Goal: Task Accomplishment & Management: Use online tool/utility

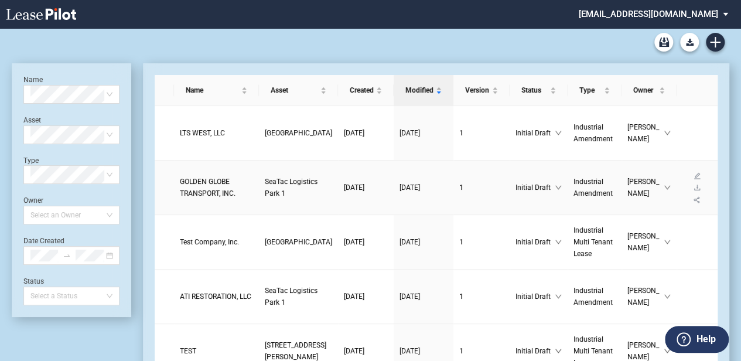
drag, startPoint x: 301, startPoint y: 203, endPoint x: 309, endPoint y: 193, distance: 12.9
click at [338, 203] on td "[DATE]" at bounding box center [366, 188] width 56 height 54
click at [344, 189] on span "[DATE]" at bounding box center [354, 187] width 21 height 8
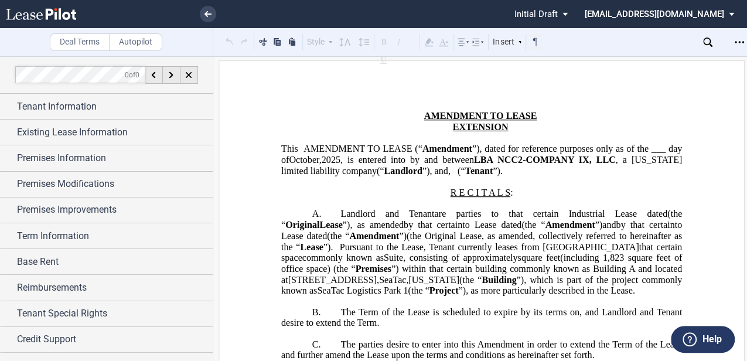
scroll to position [39, 0]
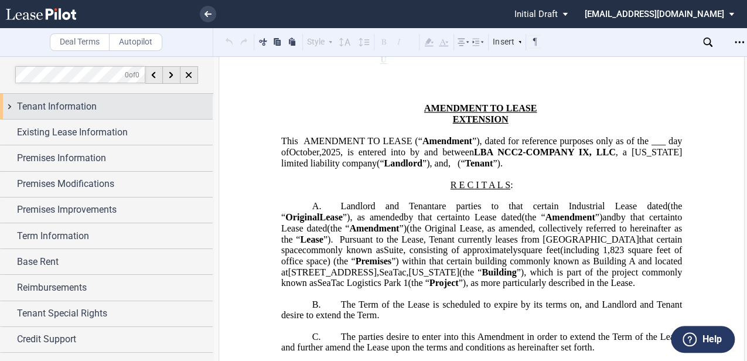
click at [116, 111] on div "Tenant Information" at bounding box center [115, 107] width 196 height 14
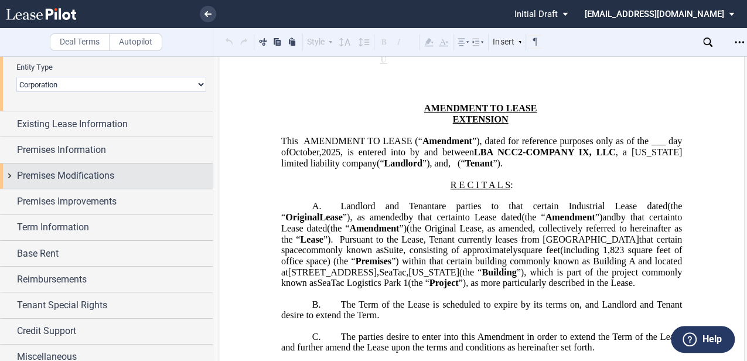
scroll to position [189, 0]
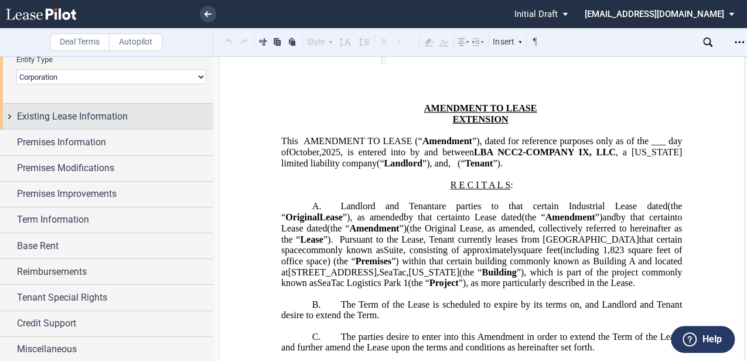
click at [118, 113] on span "Existing Lease Information" at bounding box center [72, 117] width 111 height 14
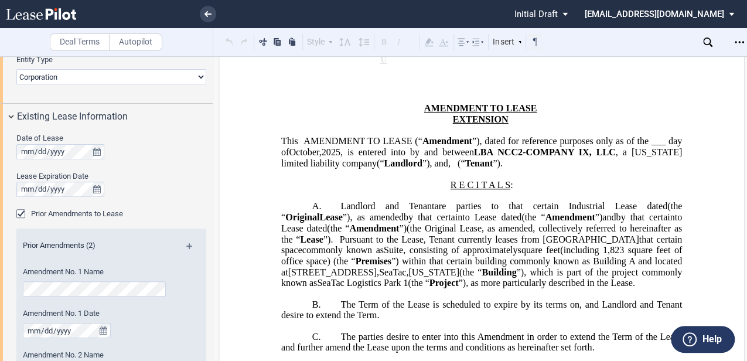
click at [20, 213] on div "Prior Amendments to Lease" at bounding box center [22, 215] width 12 height 12
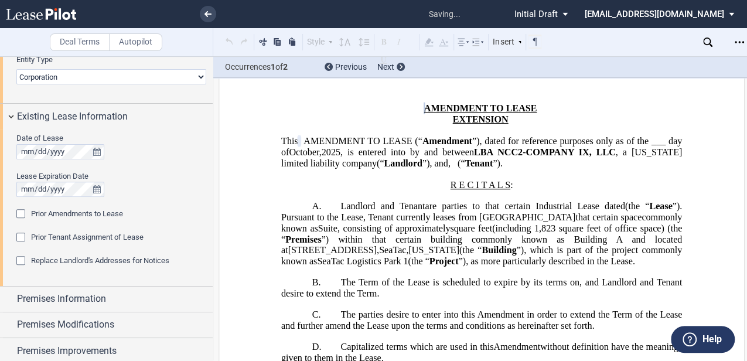
click at [542, 248] on span "”) within that certain building commonly known as Building A and located at" at bounding box center [482, 244] width 403 height 21
click at [516, 212] on span "are parties to that certain Industrial Lease dated" at bounding box center [525, 206] width 200 height 11
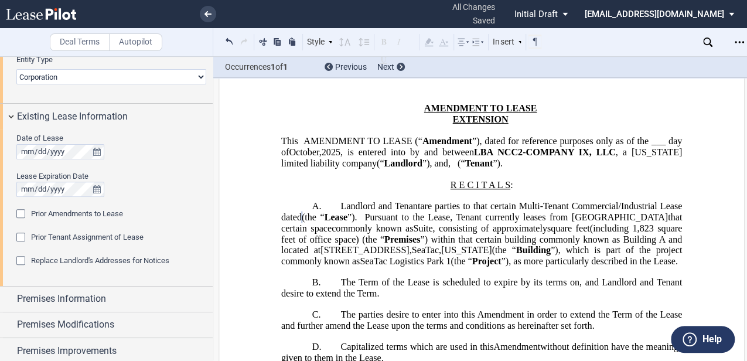
click at [479, 244] on span "(including 1,823 square feet of office space) (the “" at bounding box center [482, 233] width 403 height 21
click at [409, 255] on span "811 South 192nd Street" at bounding box center [365, 250] width 88 height 11
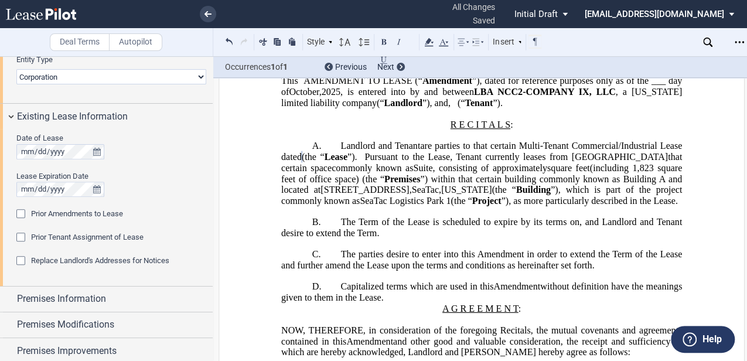
scroll to position [117, 0]
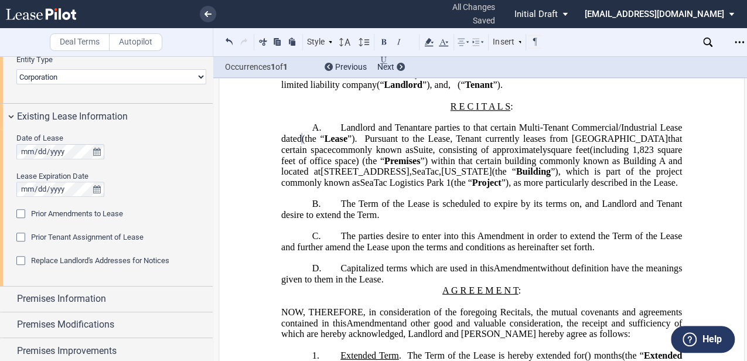
click at [590, 155] on span "Suite , consisting of approximately square feet" at bounding box center [501, 149] width 176 height 11
click at [349, 165] on span "(including 1,823 square feet of office space) (the “" at bounding box center [482, 154] width 403 height 21
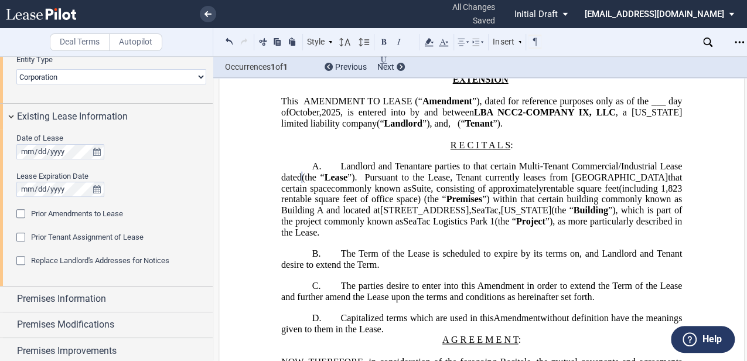
scroll to position [156, 0]
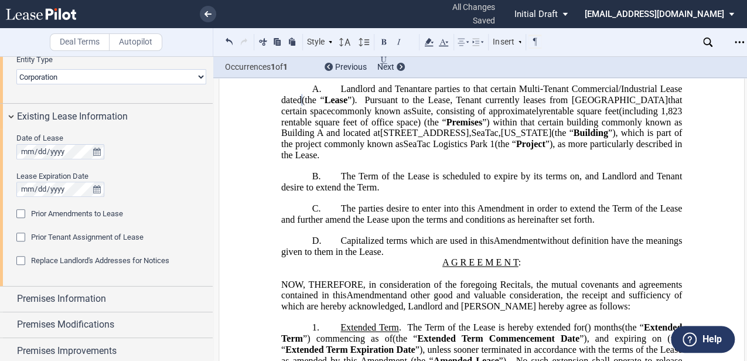
drag, startPoint x: 463, startPoint y: 153, endPoint x: 459, endPoint y: 159, distance: 7.6
click at [463, 149] on span "”), which is part of the project commonly known as" at bounding box center [482, 138] width 403 height 21
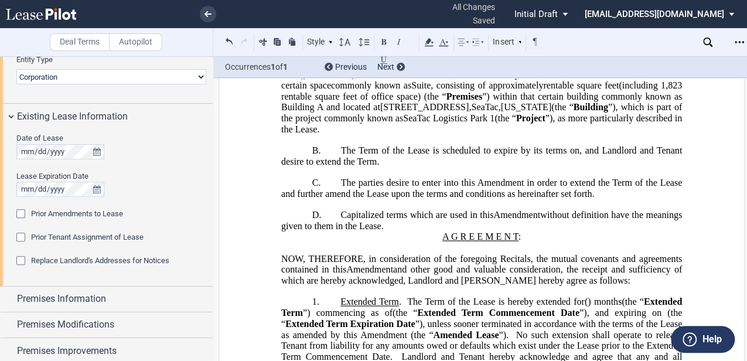
scroll to position [195, 0]
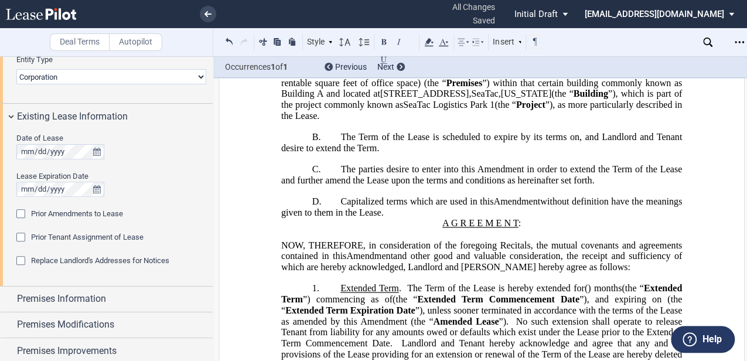
click at [449, 142] on span "The Term of the Lease is scheduled to expire by its terms on" at bounding box center [460, 137] width 239 height 11
drag, startPoint x: 477, startPoint y: 184, endPoint x: 498, endPoint y: 189, distance: 21.6
click at [479, 185] on span "The parties desire to enter into this Amendment in order to extend the Term of …" at bounding box center [482, 174] width 403 height 21
click at [500, 185] on span "The parties desire to enter into this Amendment in order to extend the Term of …" at bounding box center [482, 174] width 403 height 21
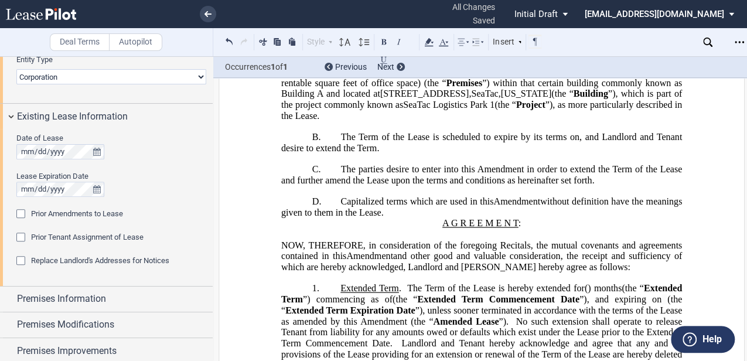
click at [535, 185] on span "The parties desire to enter into this Amendment in order to extend the Term of …" at bounding box center [482, 174] width 403 height 21
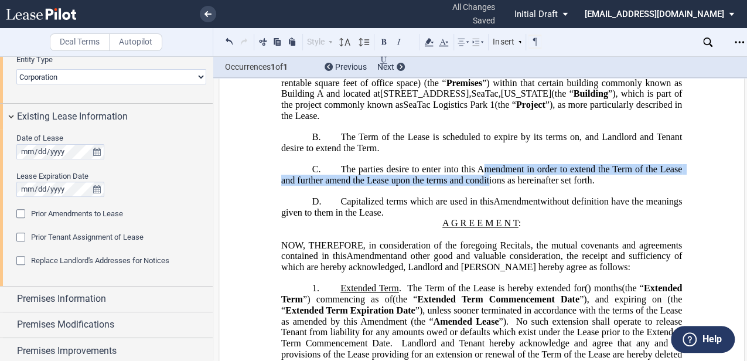
drag, startPoint x: 486, startPoint y: 195, endPoint x: 482, endPoint y: 185, distance: 10.8
click at [483, 185] on span "The parties desire to enter into this Amendment in order to extend the Term of …" at bounding box center [482, 174] width 403 height 21
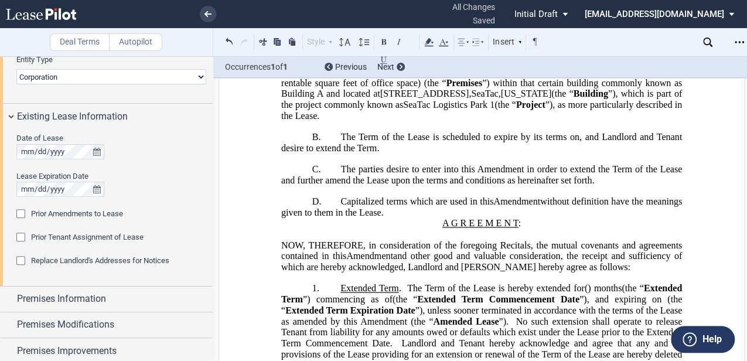
click at [481, 185] on span "The parties desire to enter into this Amendment in order to extend the Term of …" at bounding box center [482, 174] width 403 height 21
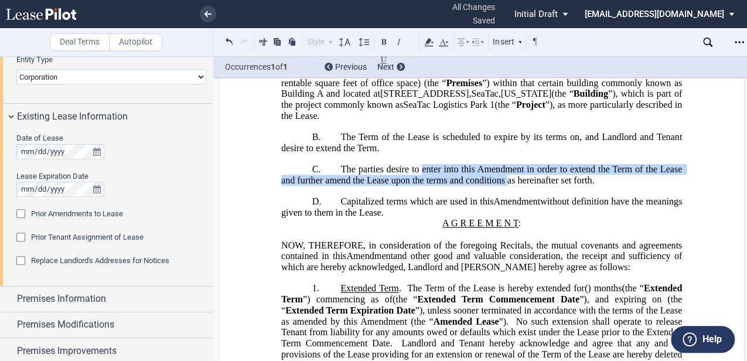
drag, startPoint x: 421, startPoint y: 184, endPoint x: 514, endPoint y: 195, distance: 93.8
click at [507, 185] on span "The parties desire to enter into this Amendment in order to extend the Term of …" at bounding box center [482, 174] width 403 height 21
click at [519, 185] on span "The parties desire to enter into this Amendment in order to extend the Term of …" at bounding box center [482, 174] width 403 height 21
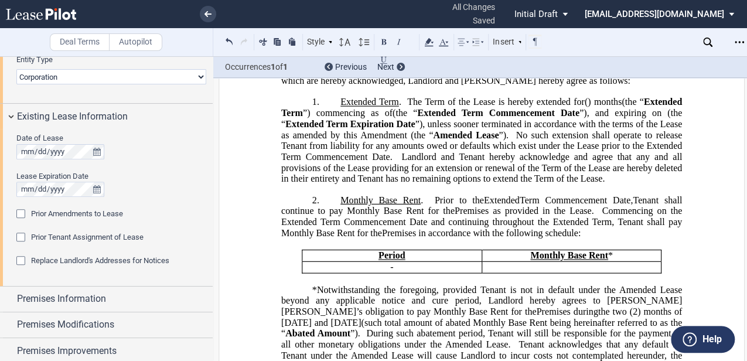
scroll to position [390, 0]
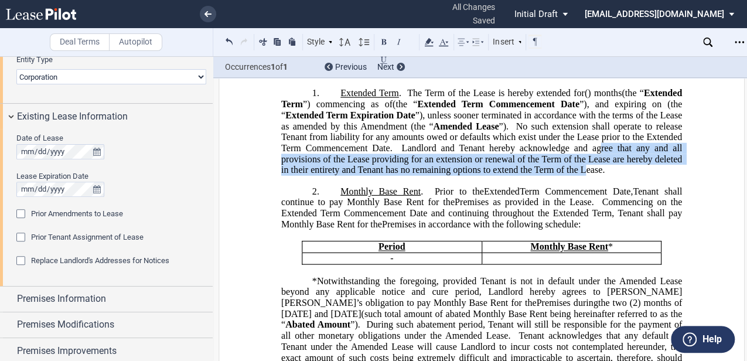
drag, startPoint x: 411, startPoint y: 197, endPoint x: 413, endPoint y: 171, distance: 25.8
click at [413, 172] on span "Landlord and Tenant hereby acknowledge and agree that any and all provisions of…" at bounding box center [482, 159] width 403 height 32
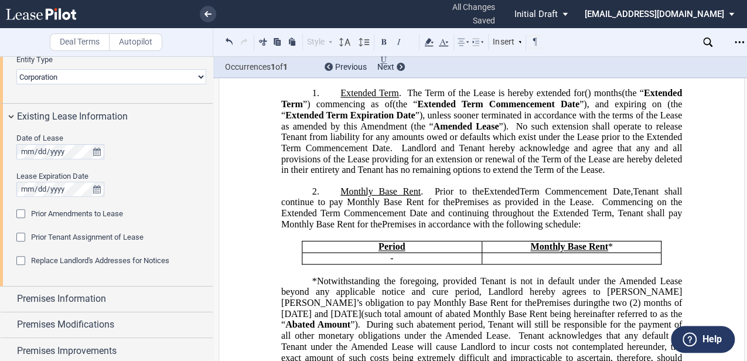
click at [413, 171] on span "Landlord and Tenant hereby acknowledge and agree that any and all provisions of…" at bounding box center [482, 159] width 403 height 32
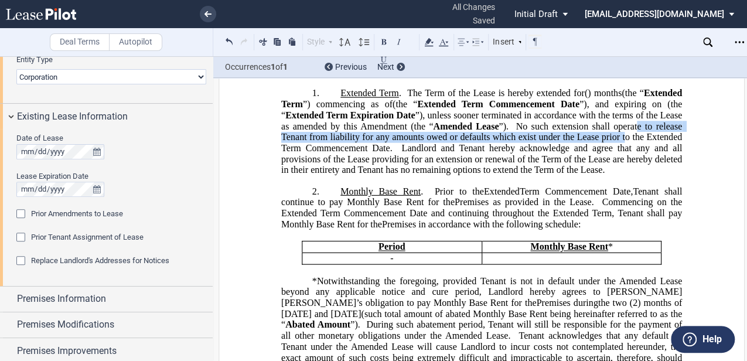
drag, startPoint x: 450, startPoint y: 163, endPoint x: 465, endPoint y: 169, distance: 16.3
click at [454, 153] on span "No such extension shall operate to release Tenant from liability for any amount…" at bounding box center [482, 137] width 403 height 32
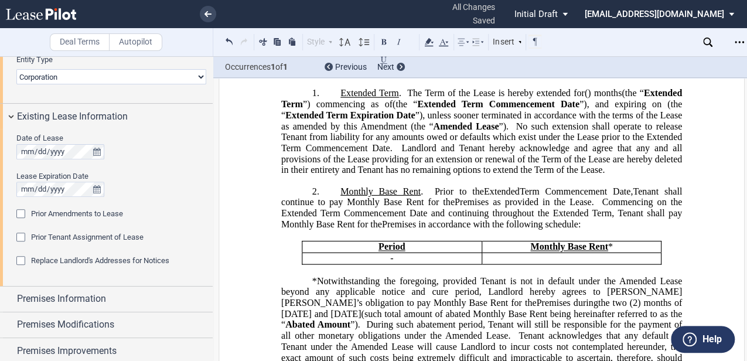
click at [476, 173] on span "Landlord and Tenant hereby acknowledge and agree that any and all provisions of…" at bounding box center [482, 159] width 403 height 32
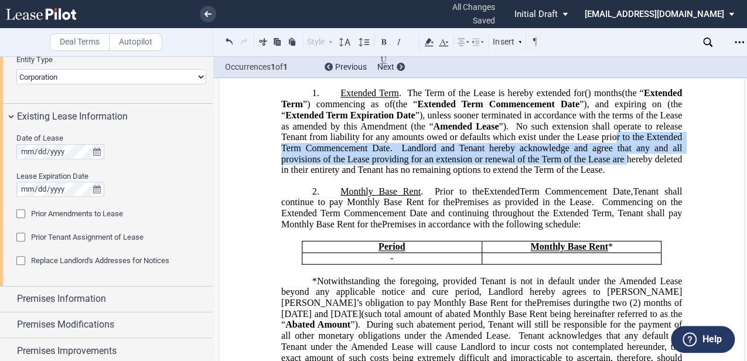
drag, startPoint x: 442, startPoint y: 185, endPoint x: 441, endPoint y: 166, distance: 18.8
click at [441, 166] on span "(the “ Extended Term Expiration Date ”), unless sooner terminated in accordance…" at bounding box center [482, 137] width 403 height 76
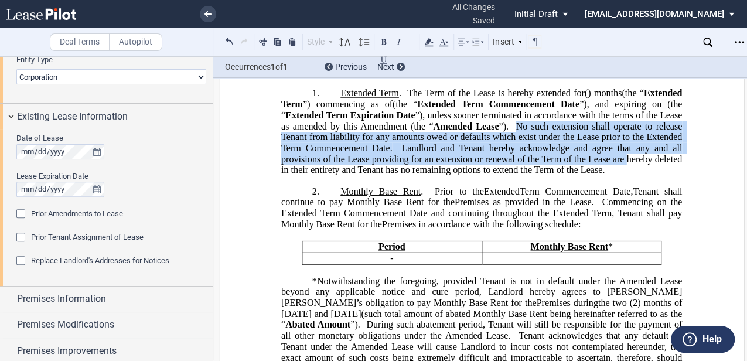
click at [441, 153] on span "No such extension shall operate to release Tenant from liability for any amount…" at bounding box center [482, 137] width 403 height 32
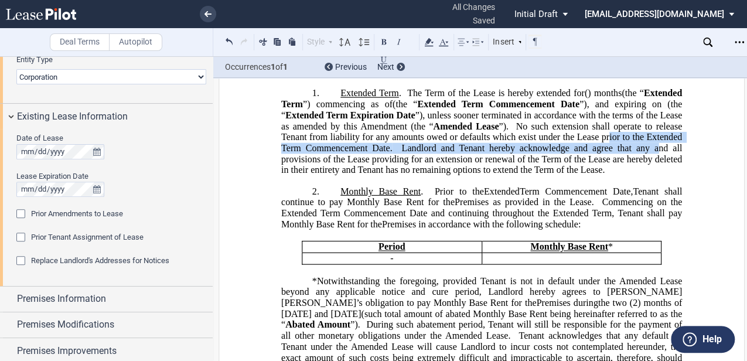
drag, startPoint x: 432, startPoint y: 164, endPoint x: 483, endPoint y: 180, distance: 53.4
click at [468, 175] on span "(the “ Extended Term Expiration Date ”), unless sooner terminated in accordance…" at bounding box center [482, 137] width 403 height 76
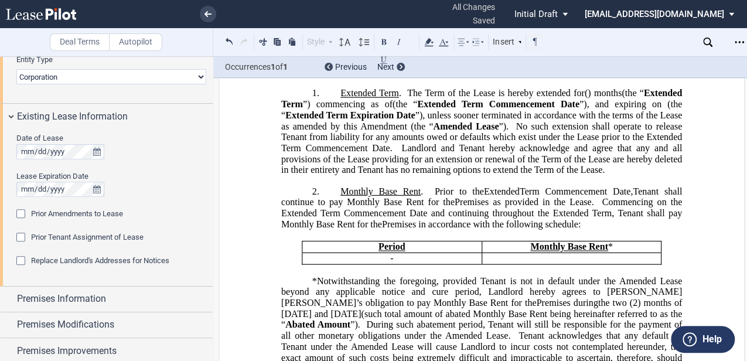
drag, startPoint x: 488, startPoint y: 180, endPoint x: 495, endPoint y: 182, distance: 7.2
click at [488, 175] on span "Landlord and Tenant hereby acknowledge and agree that any and all provisions of…" at bounding box center [482, 159] width 403 height 32
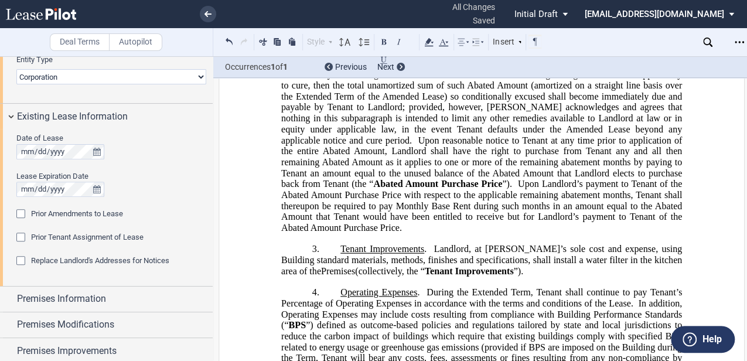
scroll to position [742, 0]
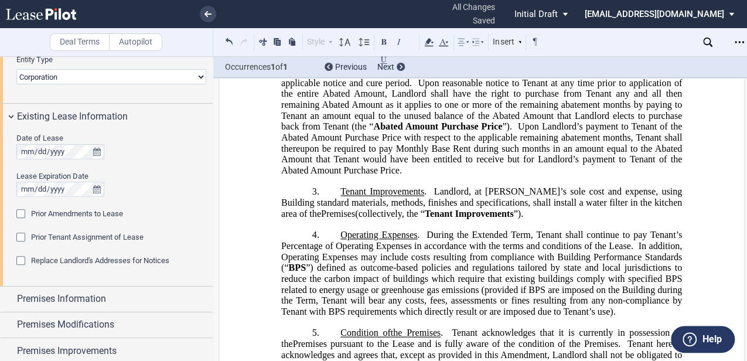
click at [489, 159] on span "Upon Landlord’s payment to Tenant of the Abated Amount Purchase Price with resp…" at bounding box center [482, 148] width 403 height 54
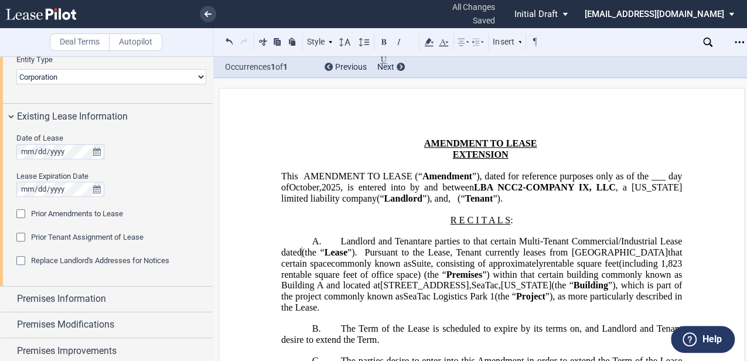
scroll to position [0, 0]
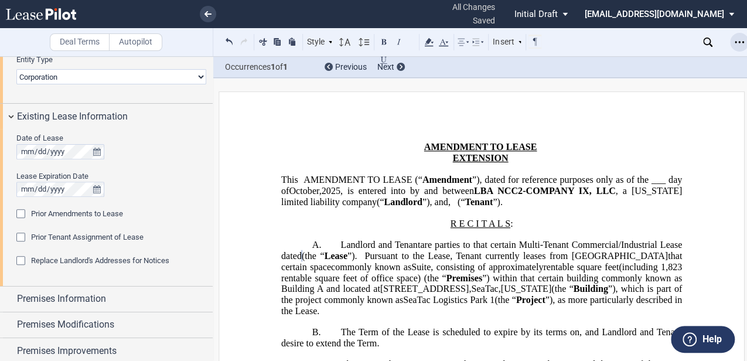
click at [734, 41] on div "Open Lease options menu" at bounding box center [739, 42] width 19 height 19
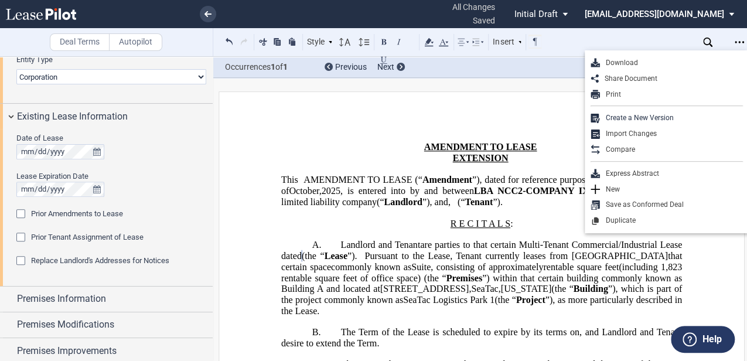
click at [631, 63] on div "Download" at bounding box center [671, 63] width 143 height 10
